Goal: Information Seeking & Learning: Learn about a topic

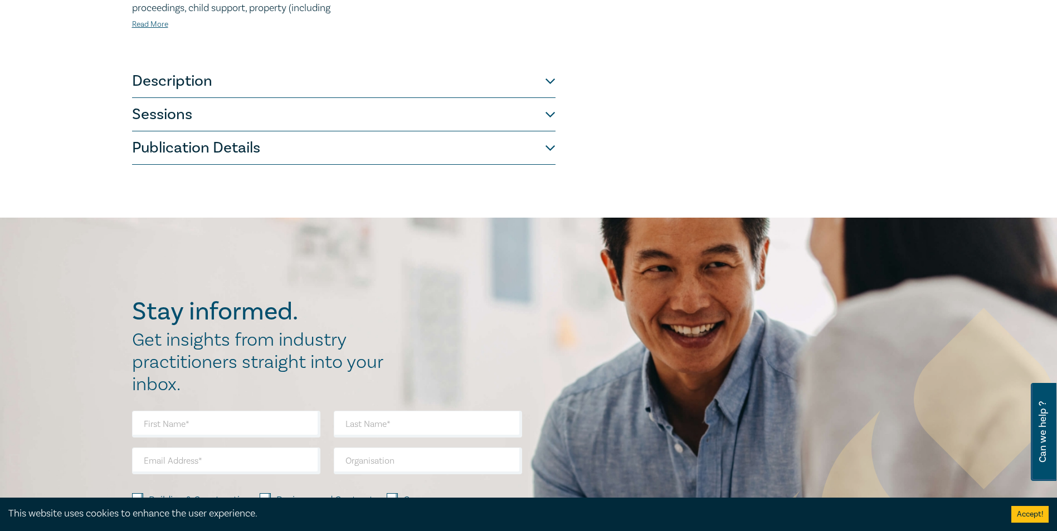
scroll to position [501, 0]
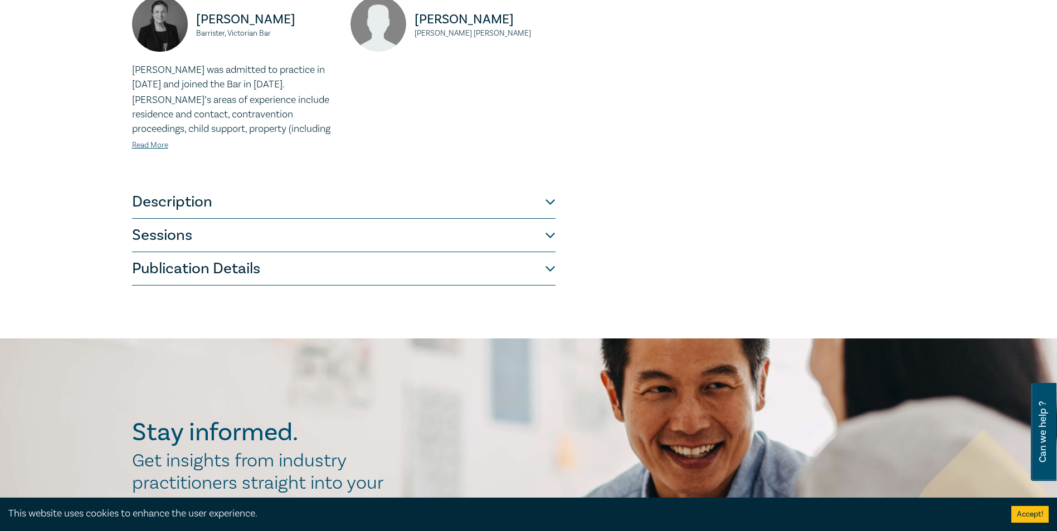
click at [518, 202] on button "Description" at bounding box center [343, 202] width 423 height 33
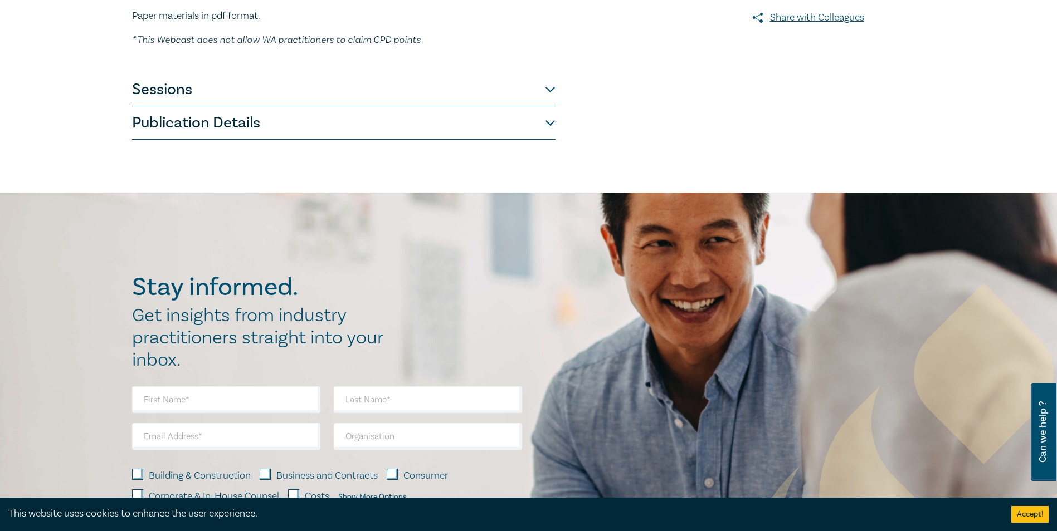
scroll to position [219, 0]
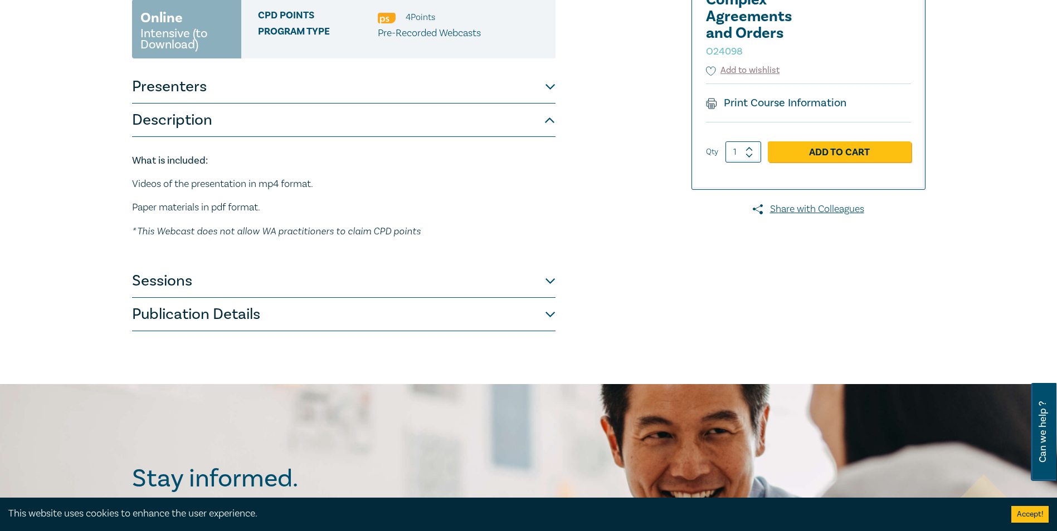
click at [553, 284] on button "Sessions" at bounding box center [343, 281] width 423 height 33
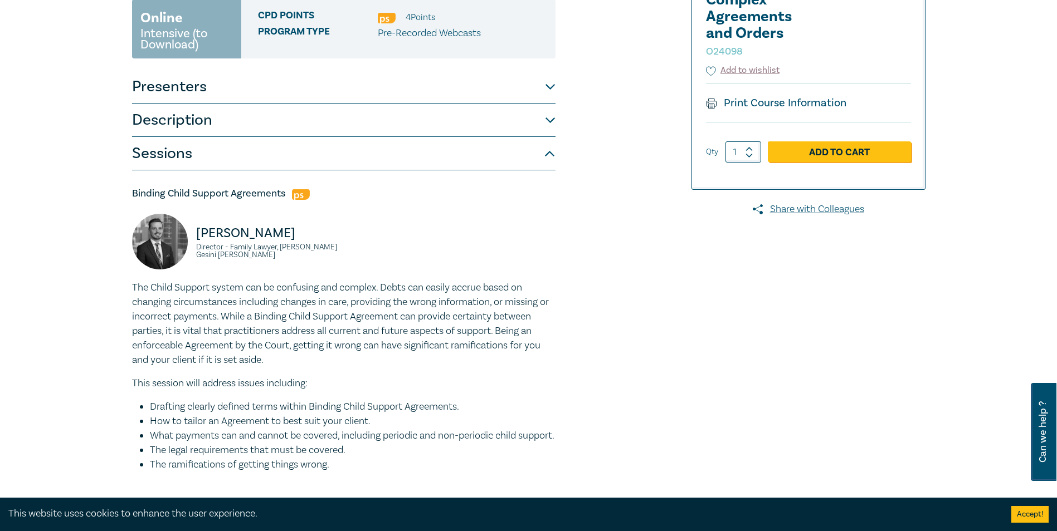
click at [524, 135] on button "Description" at bounding box center [343, 120] width 423 height 33
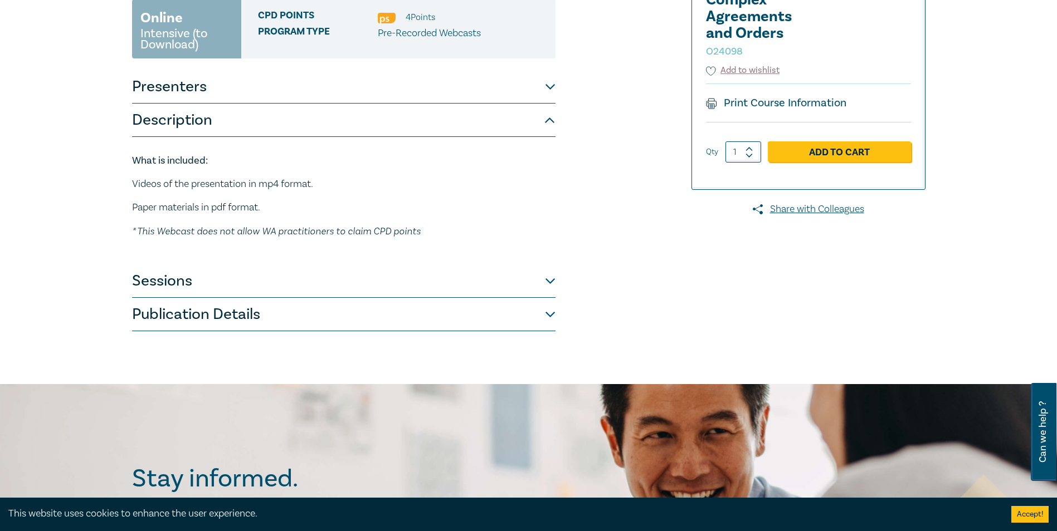
click at [529, 307] on button "Publication Details" at bounding box center [343, 314] width 423 height 33
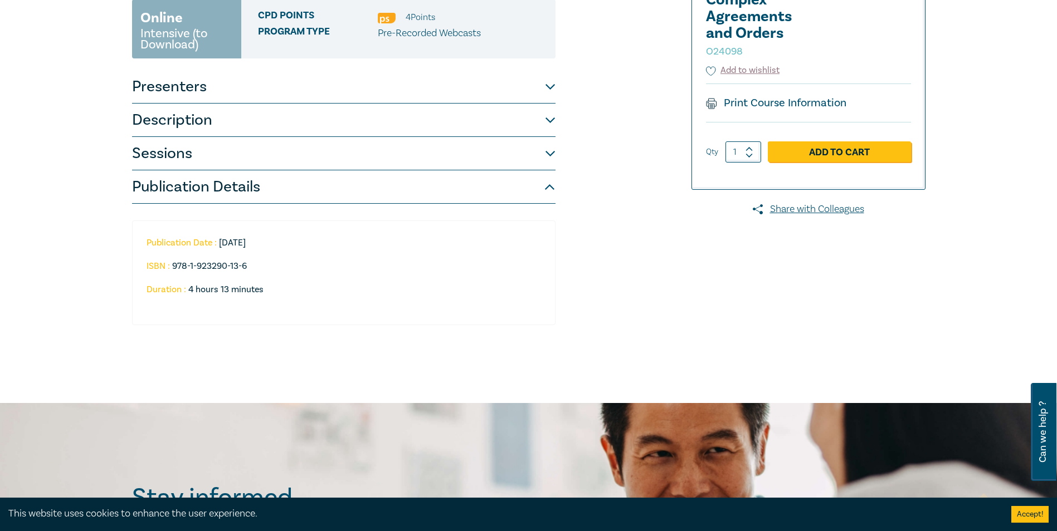
click at [506, 159] on button "Sessions" at bounding box center [343, 153] width 423 height 33
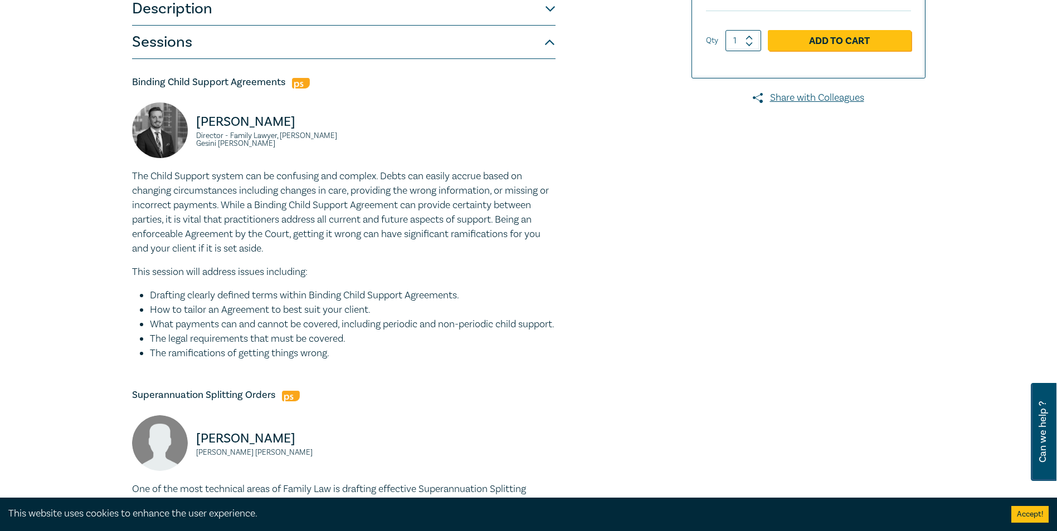
scroll to position [52, 0]
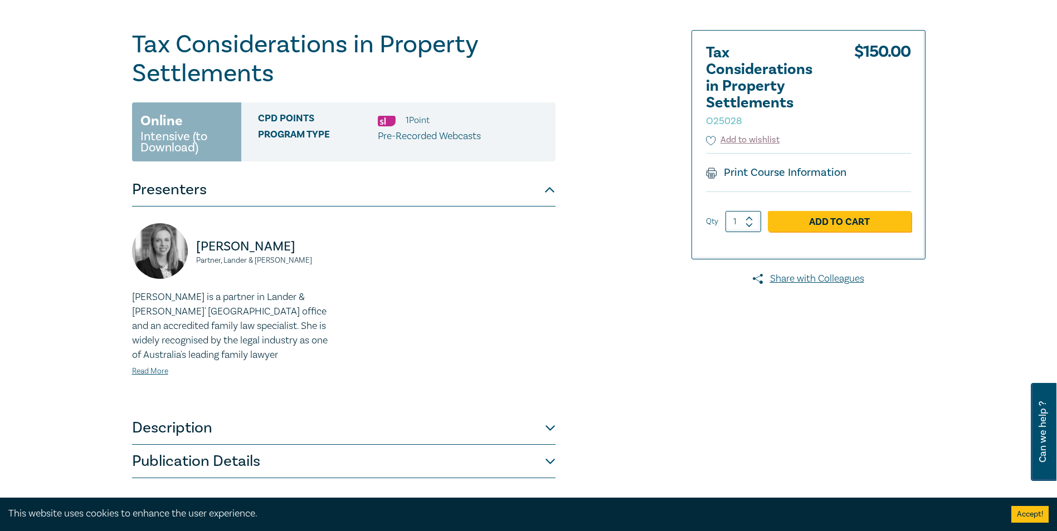
scroll to position [167, 0]
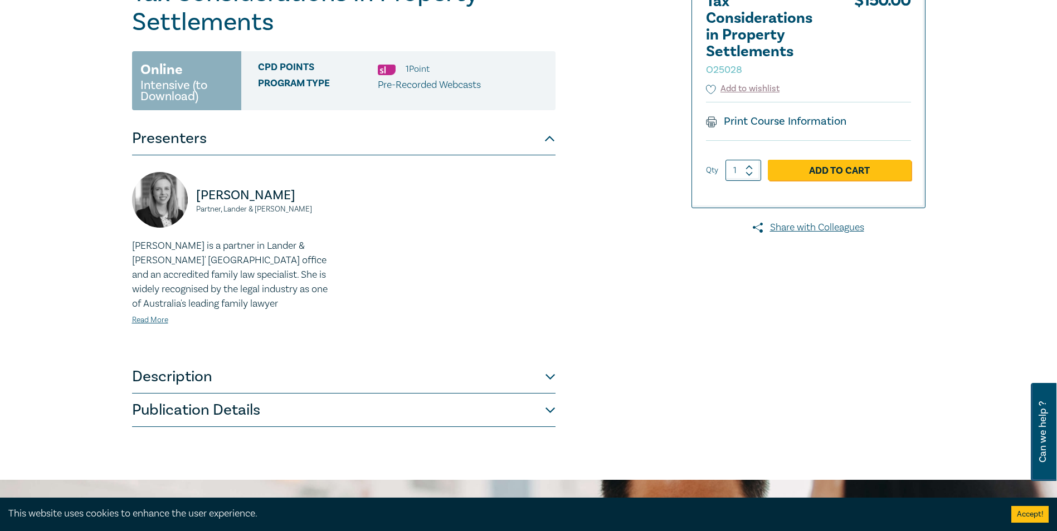
click at [408, 363] on button "Description" at bounding box center [343, 376] width 423 height 33
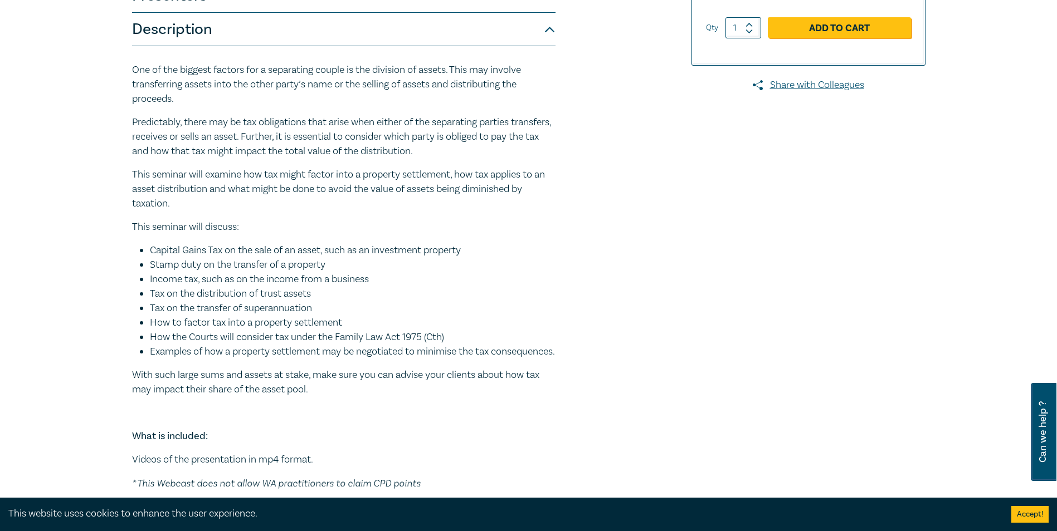
scroll to position [334, 0]
